Goal: Transaction & Acquisition: Obtain resource

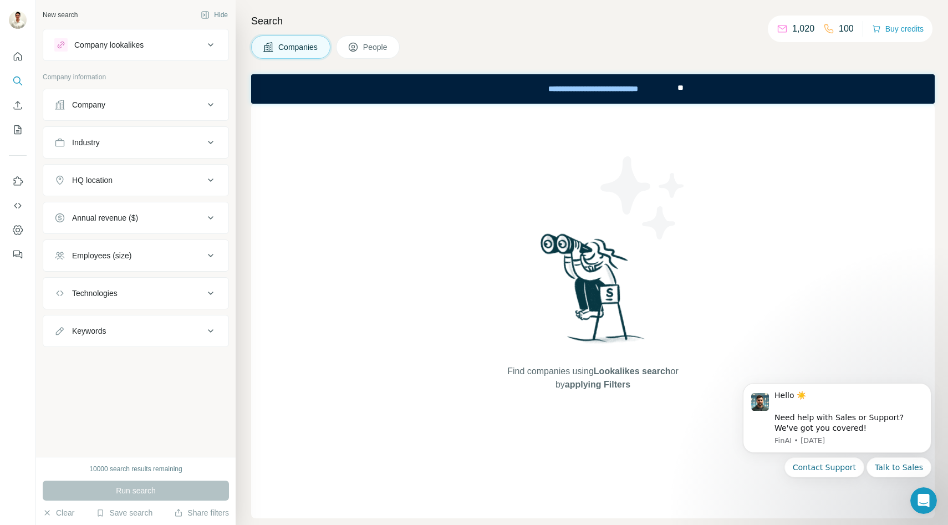
click at [199, 108] on div "Company" at bounding box center [129, 104] width 150 height 11
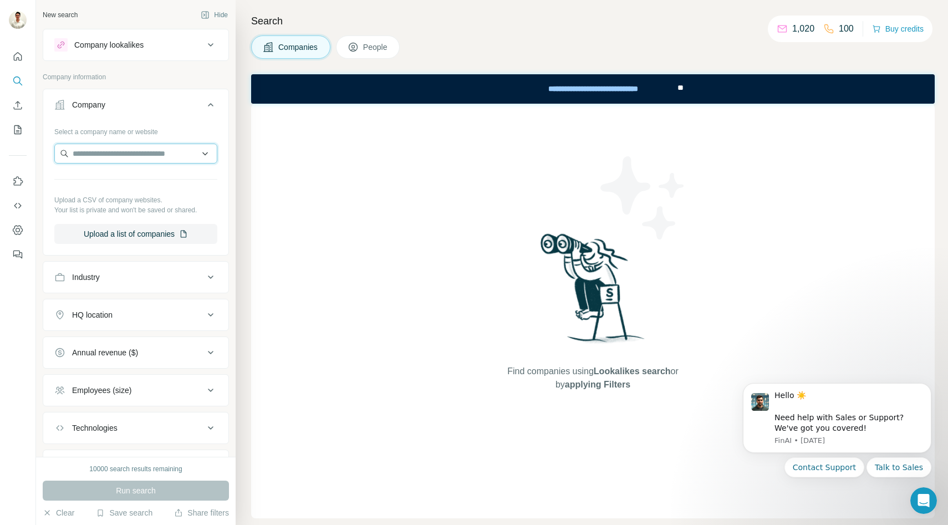
click at [195, 152] on input "text" at bounding box center [135, 154] width 163 height 20
click at [227, 167] on div "Select a company name or website Upload a CSV of company websites. Your list is…" at bounding box center [135, 187] width 185 height 130
click at [210, 155] on input "text" at bounding box center [135, 154] width 163 height 20
click at [196, 131] on div "Select a company name or website" at bounding box center [135, 129] width 163 height 14
click at [123, 160] on input "text" at bounding box center [135, 154] width 163 height 20
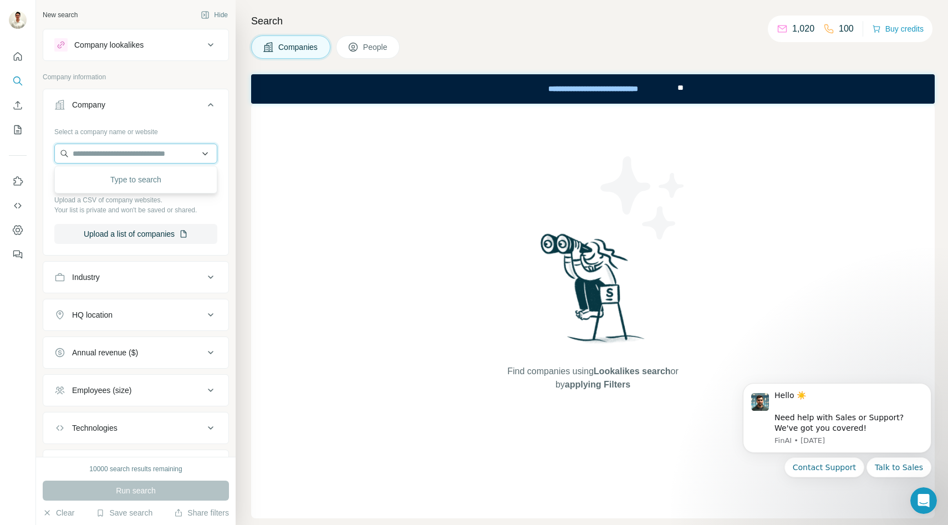
paste input "**********"
type input "**********"
click at [120, 178] on p "[DOMAIN_NAME]" at bounding box center [117, 178] width 62 height 11
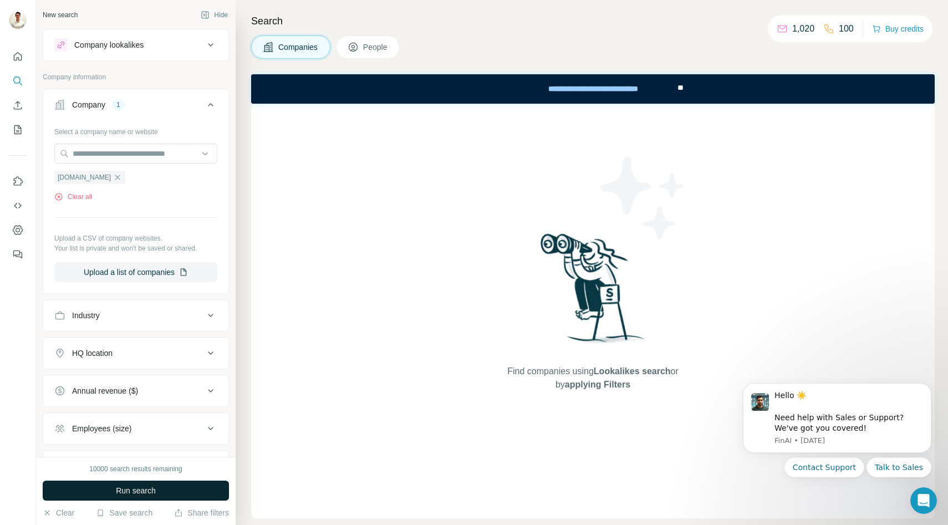
click at [149, 489] on span "Run search" at bounding box center [136, 490] width 40 height 11
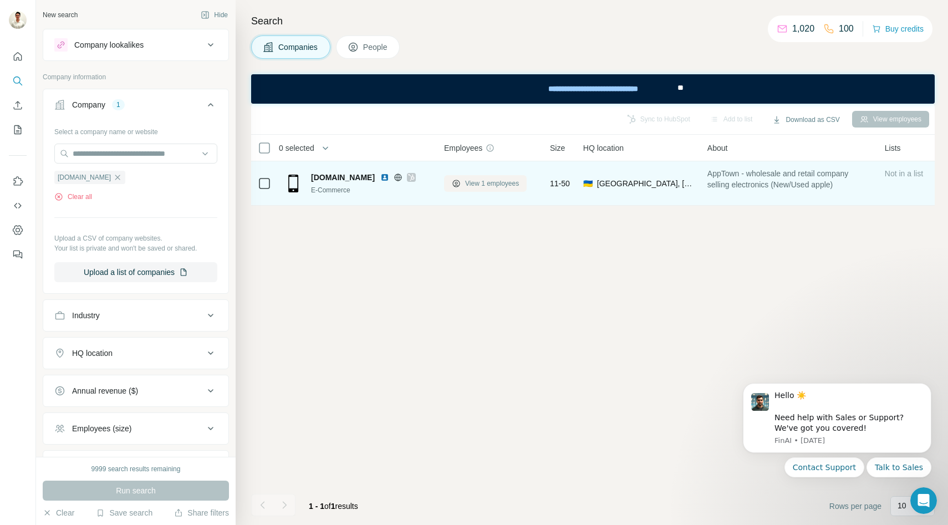
click at [488, 185] on span "View 1 employees" at bounding box center [492, 183] width 54 height 10
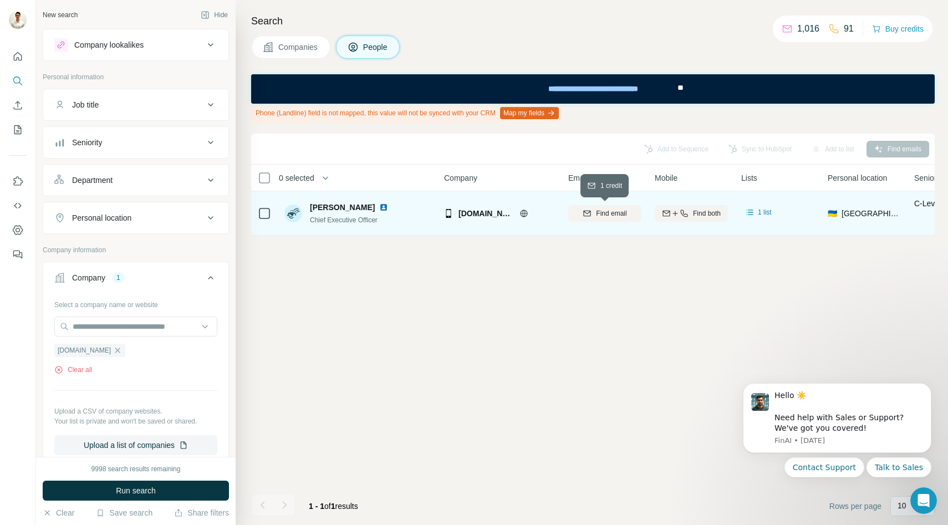
click at [614, 212] on span "Find email" at bounding box center [611, 213] width 30 height 10
click at [599, 85] on div "**********" at bounding box center [593, 88] width 152 height 24
click at [545, 114] on button "Map my fields" at bounding box center [529, 113] width 59 height 12
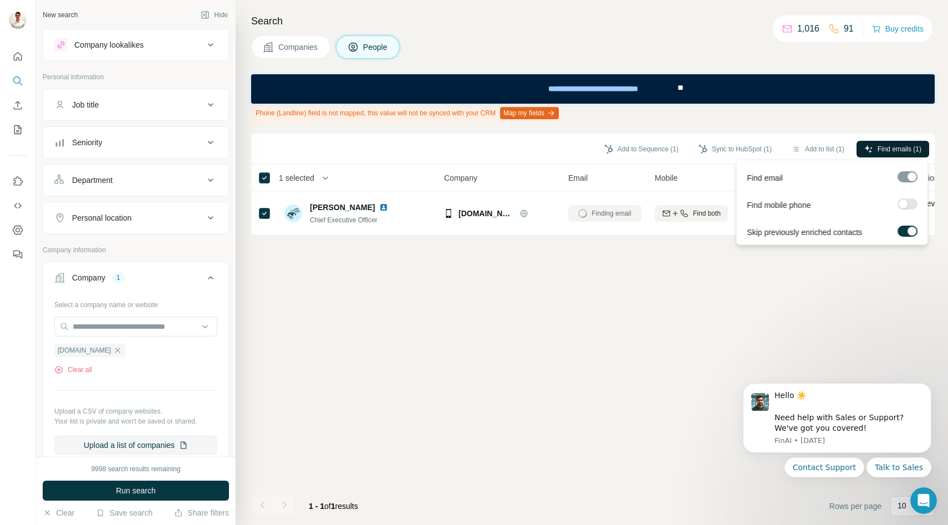
click at [887, 144] on span "Find emails (1)" at bounding box center [899, 149] width 44 height 10
click at [886, 146] on span "Find emails (1)" at bounding box center [899, 149] width 44 height 10
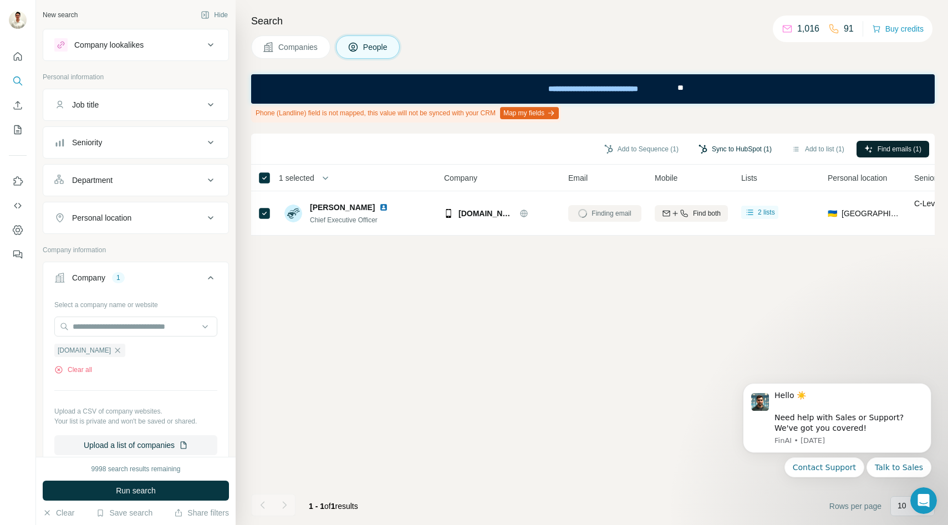
click at [719, 145] on button "Sync to HubSpot (1)" at bounding box center [735, 149] width 89 height 17
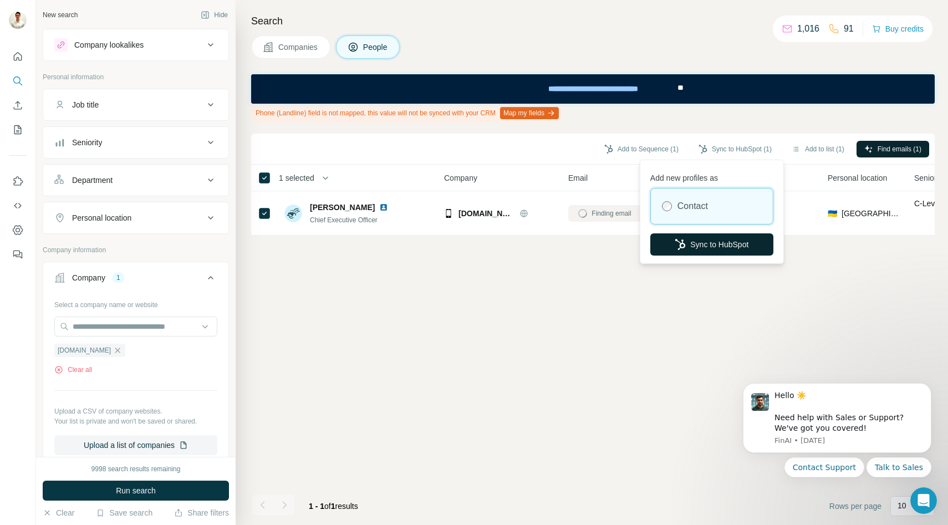
click at [678, 249] on icon "button" at bounding box center [680, 244] width 11 height 11
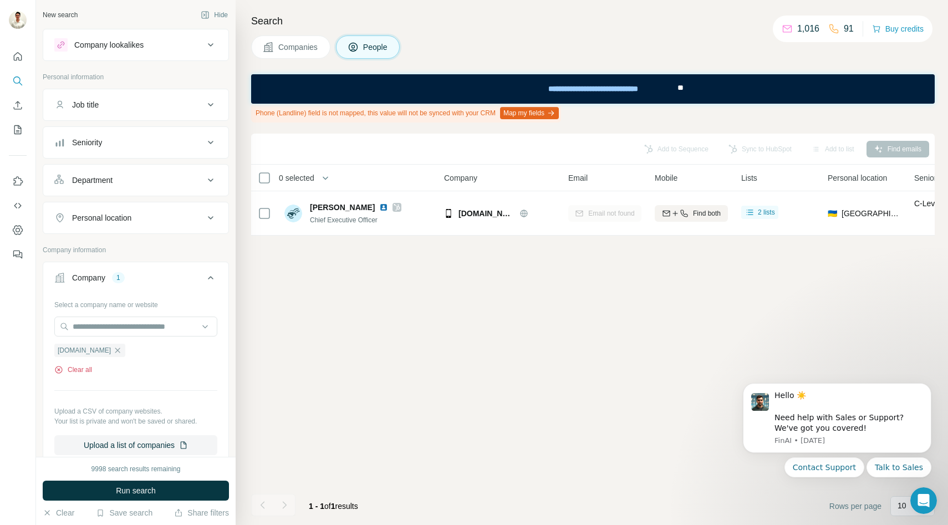
click at [84, 366] on button "Clear all" at bounding box center [73, 370] width 38 height 10
